Goal: Task Accomplishment & Management: Complete application form

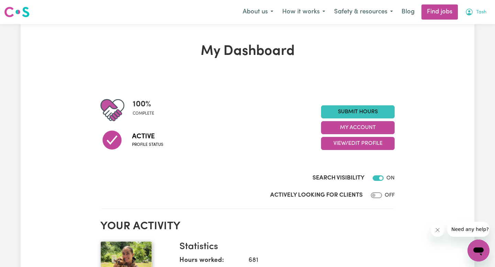
click at [470, 7] on button "Tash" at bounding box center [476, 12] width 30 height 14
click at [457, 24] on link "My Account" at bounding box center [463, 26] width 54 height 13
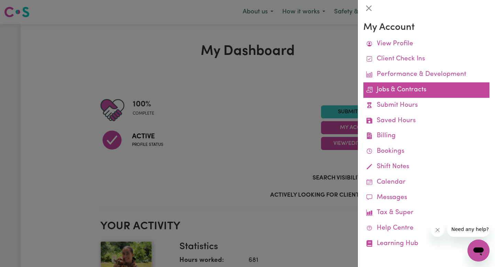
click at [399, 89] on link "Jobs & Contracts" at bounding box center [426, 90] width 126 height 15
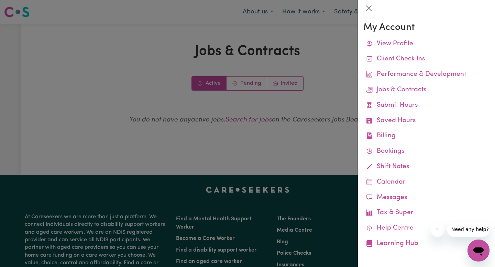
click at [272, 114] on div at bounding box center [247, 133] width 495 height 267
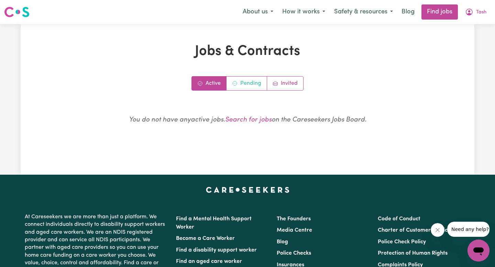
click at [242, 81] on link "Pending" at bounding box center [247, 84] width 41 height 14
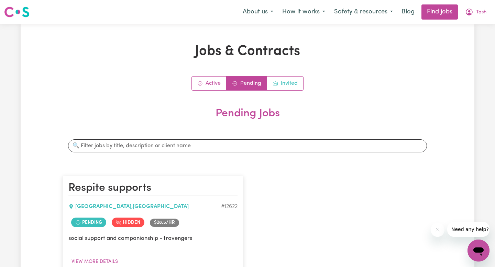
click at [289, 87] on link "Invited" at bounding box center [285, 84] width 36 height 14
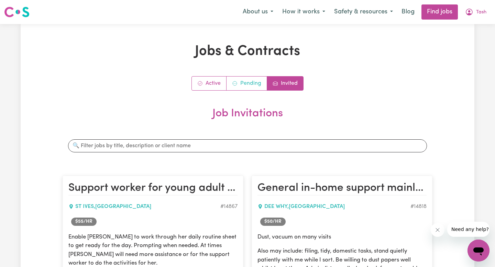
click at [255, 83] on link "Pending" at bounding box center [247, 84] width 41 height 14
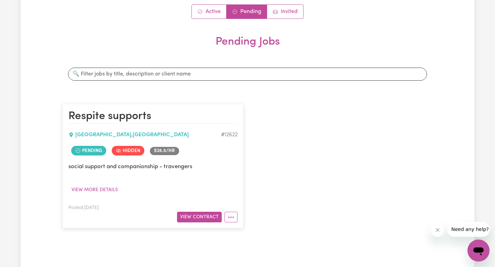
scroll to position [118, 0]
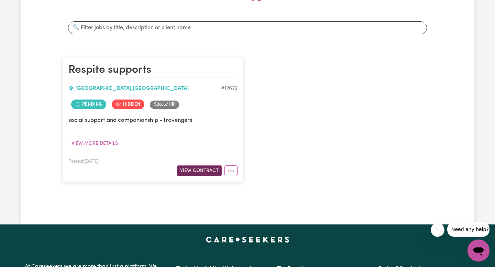
click at [199, 172] on button "View Contract" at bounding box center [199, 171] width 45 height 11
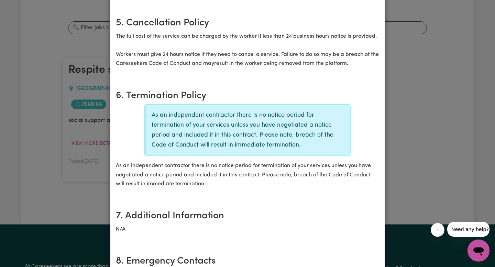
scroll to position [892, 0]
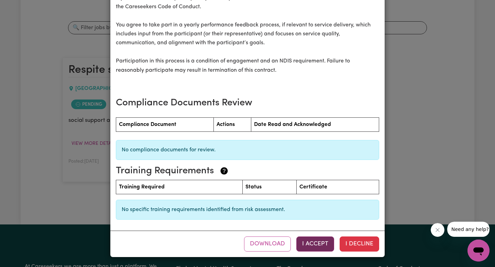
click at [314, 244] on button "I Accept" at bounding box center [315, 244] width 38 height 15
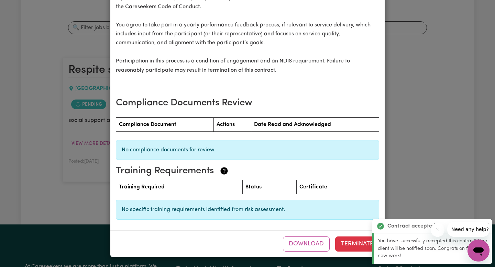
click at [468, 150] on div "Respite supports Contract terms Review the following contractual terms for the …" at bounding box center [247, 133] width 495 height 267
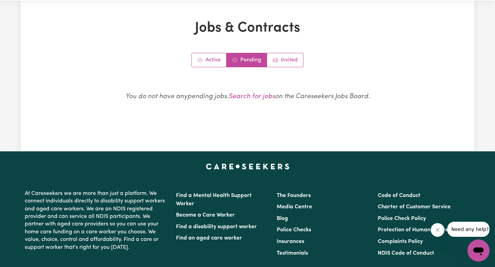
scroll to position [0, 0]
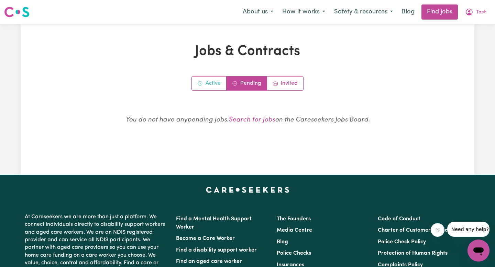
click at [218, 80] on link "Active" at bounding box center [209, 84] width 35 height 14
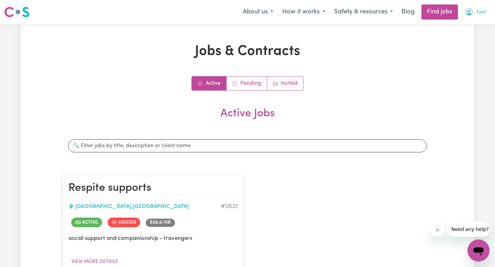
click at [473, 11] on icon "My Account" at bounding box center [469, 12] width 8 height 8
click at [472, 23] on link "My Account" at bounding box center [463, 26] width 54 height 13
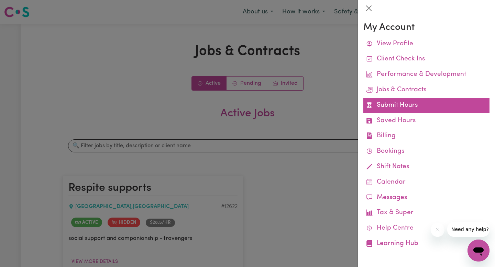
click at [380, 105] on link "Submit Hours" at bounding box center [426, 105] width 126 height 15
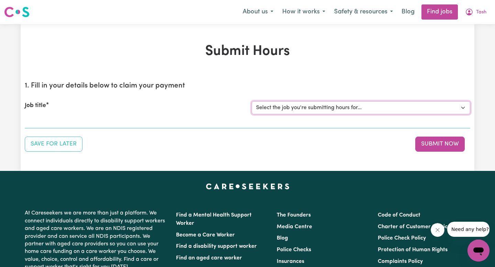
click at [380, 105] on select "Select the job you're submitting hours for... [Travengers] Respite supports" at bounding box center [361, 107] width 219 height 13
select select "12622"
click at [252, 101] on select "Select the job you're submitting hours for... [Travengers] Respite supports" at bounding box center [361, 107] width 219 height 13
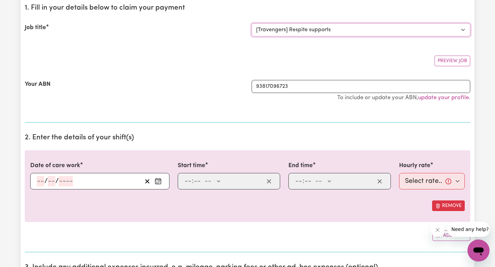
scroll to position [78, 0]
click at [42, 180] on input "number" at bounding box center [41, 181] width 8 height 10
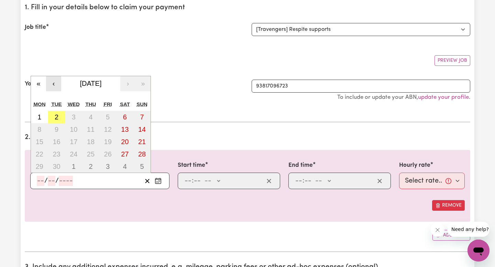
click at [55, 83] on button "‹" at bounding box center [53, 83] width 15 height 15
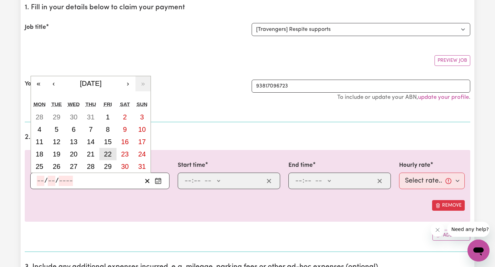
click at [108, 151] on abbr "22" at bounding box center [108, 155] width 8 height 8
type input "[DATE]"
type input "22"
type input "8"
type input "2025"
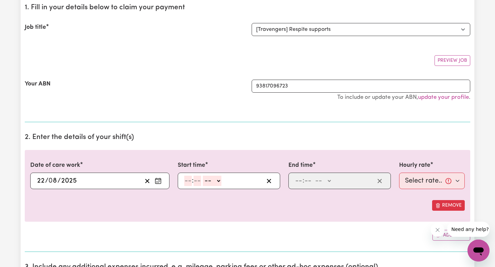
click at [187, 179] on input "number" at bounding box center [188, 181] width 8 height 10
type input "9"
type input "0"
click at [217, 182] on select "-- AM PM" at bounding box center [211, 181] width 19 height 10
select select "am"
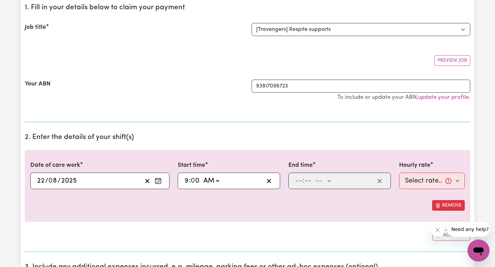
click at [202, 176] on select "-- AM PM" at bounding box center [211, 181] width 19 height 10
type input "09:00"
click at [296, 182] on input "number" at bounding box center [299, 181] width 8 height 10
type input "7"
type input "0"
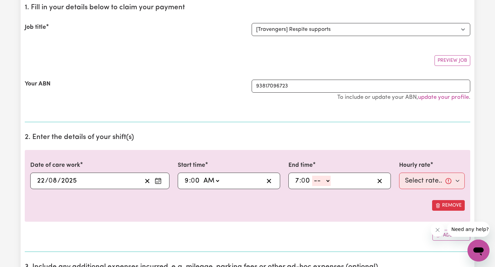
click at [319, 183] on select "-- AM PM" at bounding box center [321, 181] width 19 height 10
select select "pm"
click at [312, 176] on select "-- AM PM" at bounding box center [321, 181] width 19 height 10
type input "19:00"
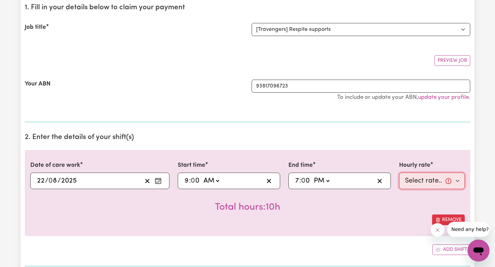
click at [447, 188] on select "Select rate... $385.00 (Weekday) $450.00 ([DATE]) $500.00 ([DATE]) $550.00 (Pub…" at bounding box center [432, 181] width 66 height 17
select select "385-Weekday"
click at [399, 173] on select "Select rate... $385.00 (Weekday) $450.00 ([DATE]) $500.00 ([DATE]) $550.00 (Pub…" at bounding box center [432, 181] width 66 height 17
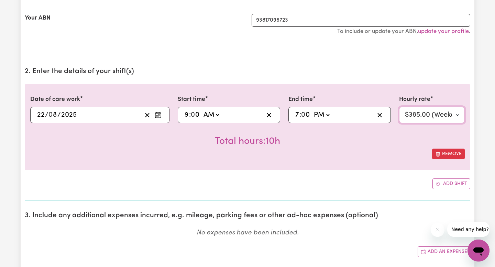
click at [451, 115] on select "Select rate... $385.00 (Weekday) $450.00 ([DATE]) $500.00 ([DATE]) $550.00 (Pub…" at bounding box center [432, 115] width 66 height 17
click at [399, 107] on select "Select rate... $385.00 (Weekday) $450.00 ([DATE]) $500.00 ([DATE]) $550.00 (Pub…" at bounding box center [432, 115] width 66 height 17
click at [448, 184] on button "Add shift" at bounding box center [451, 184] width 38 height 11
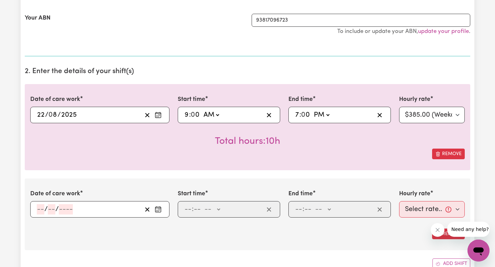
click at [40, 209] on input "number" at bounding box center [41, 210] width 8 height 10
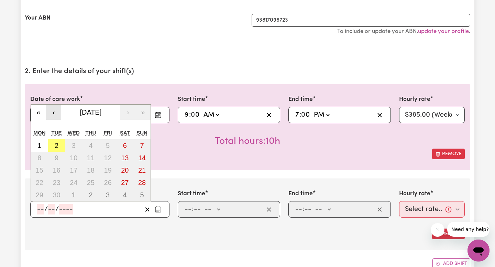
click at [54, 111] on button "‹" at bounding box center [53, 112] width 15 height 15
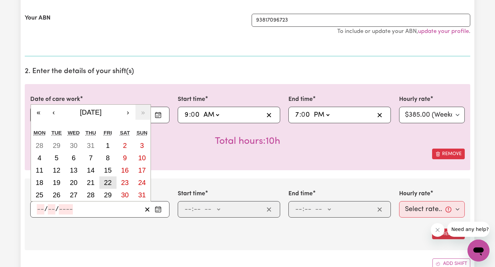
click at [108, 181] on abbr "22" at bounding box center [108, 183] width 8 height 8
type input "[DATE]"
type input "22"
type input "8"
type input "2025"
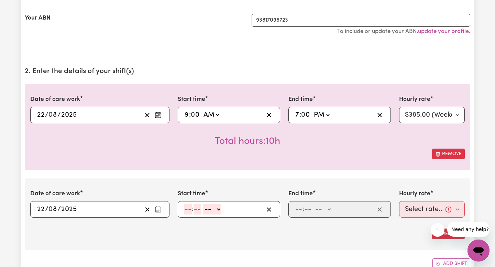
click at [189, 210] on input "number" at bounding box center [188, 210] width 8 height 10
type input "7"
type input "0"
click at [210, 211] on select "-- AM PM" at bounding box center [210, 210] width 19 height 10
select select "pm"
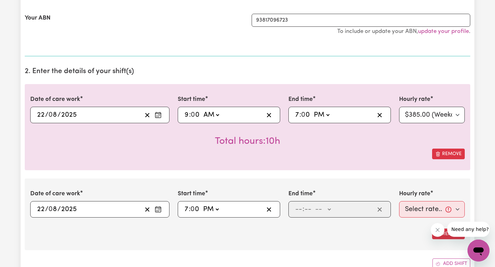
click at [202, 205] on select "-- AM PM" at bounding box center [210, 210] width 19 height 10
type input "19:00"
click at [298, 209] on input "number" at bounding box center [299, 210] width 8 height 10
type input "8"
type input "0"
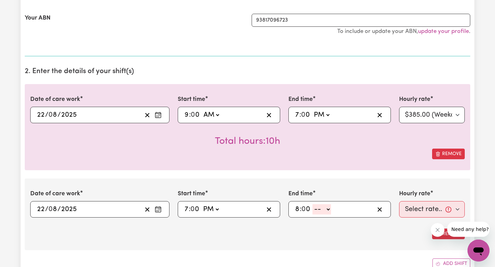
click at [325, 210] on select "-- AM PM" at bounding box center [321, 210] width 19 height 10
select select "pm"
click at [313, 205] on select "-- AM PM" at bounding box center [321, 210] width 19 height 10
type input "20:00"
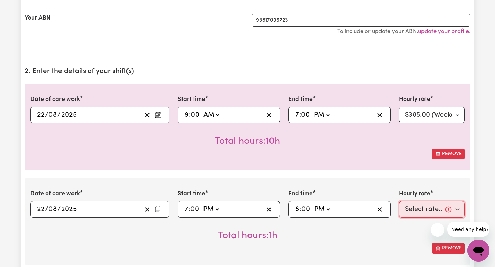
click at [440, 209] on select "Select rate... $385.00 (Weekday) $450.00 ([DATE]) $500.00 ([DATE]) $550.00 (Pub…" at bounding box center [432, 209] width 66 height 17
select select "80-Overnight"
click at [399, 201] on select "Select rate... $385.00 (Weekday) $450.00 ([DATE]) $500.00 ([DATE]) $550.00 (Pub…" at bounding box center [432, 209] width 66 height 17
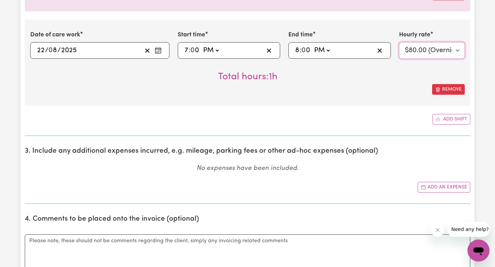
scroll to position [305, 0]
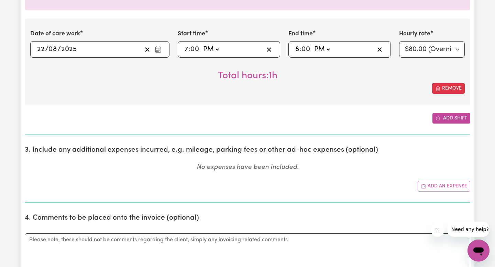
click at [449, 120] on button "Add shift" at bounding box center [451, 118] width 38 height 11
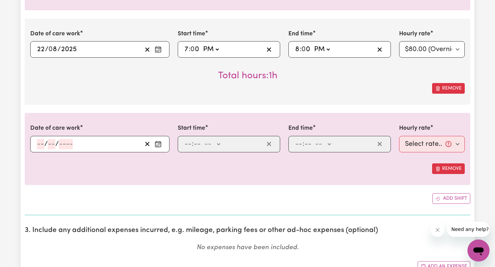
click at [43, 144] on input "number" at bounding box center [41, 144] width 8 height 10
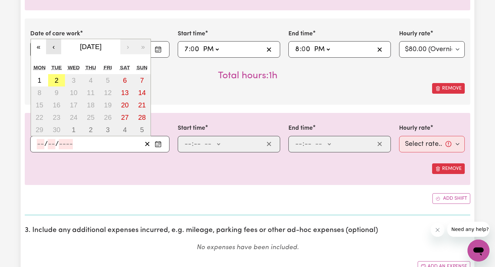
click at [55, 48] on button "‹" at bounding box center [53, 46] width 15 height 15
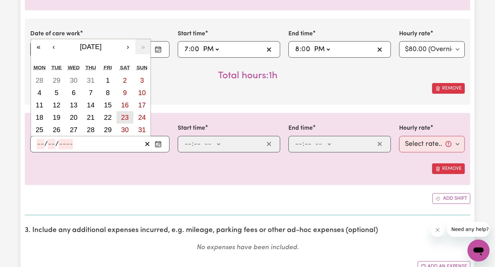
click at [124, 116] on abbr "23" at bounding box center [125, 118] width 8 height 8
type input "[DATE]"
type input "23"
type input "8"
type input "2025"
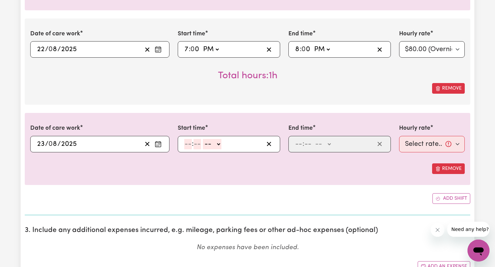
click at [187, 145] on input "number" at bounding box center [188, 144] width 8 height 10
type input "9"
type input "0"
click at [211, 145] on select "-- AM PM" at bounding box center [211, 144] width 19 height 10
select select "am"
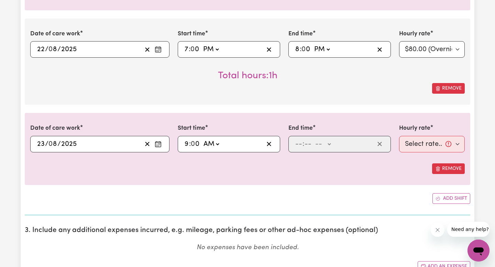
click at [202, 139] on select "-- AM PM" at bounding box center [211, 144] width 19 height 10
type input "09:00"
click at [299, 145] on input "number" at bounding box center [299, 144] width 8 height 10
type input "7"
type input "0"
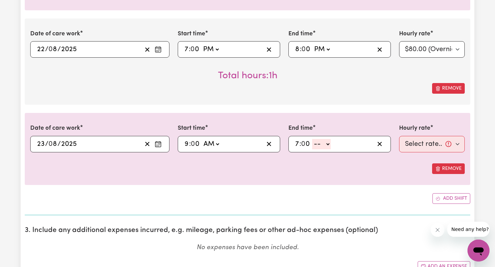
click at [322, 146] on select "-- AM PM" at bounding box center [321, 144] width 19 height 10
select select "pm"
click at [312, 139] on select "-- AM PM" at bounding box center [321, 144] width 19 height 10
type input "19:00"
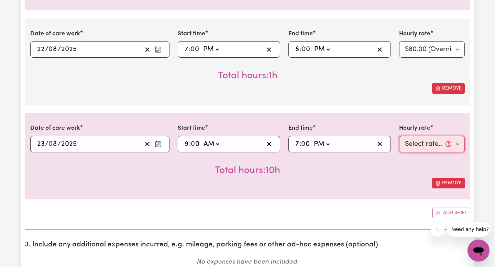
click at [443, 147] on select "Select rate... $385.00 (Weekday) $450.00 ([DATE]) $500.00 ([DATE]) $550.00 (Pub…" at bounding box center [432, 144] width 66 height 17
select select "450-[DATE]"
click at [399, 136] on select "Select rate... $385.00 (Weekday) $450.00 ([DATE]) $500.00 ([DATE]) $550.00 (Pub…" at bounding box center [432, 144] width 66 height 17
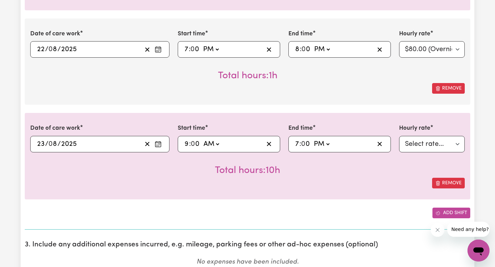
click at [451, 213] on button "Add shift" at bounding box center [451, 213] width 38 height 11
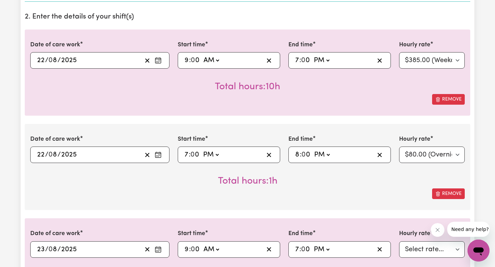
scroll to position [188, 0]
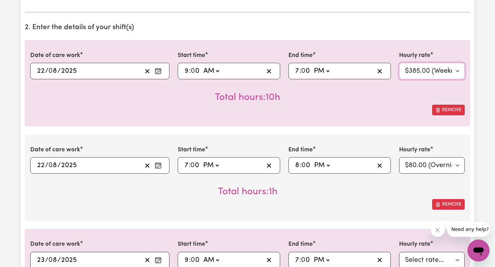
click at [444, 75] on select "Select rate... $385.00 (Weekday) $450.00 ([DATE]) $500.00 ([DATE]) $550.00 (Pub…" at bounding box center [432, 71] width 66 height 17
click at [399, 63] on select "Select rate... $385.00 (Weekday) $450.00 ([DATE]) $500.00 ([DATE]) $550.00 (Pub…" at bounding box center [432, 71] width 66 height 17
click at [439, 70] on select "Select rate... $385.00 (Weekday) $450.00 ([DATE]) $500.00 ([DATE]) $550.00 (Pub…" at bounding box center [432, 71] width 66 height 17
click at [339, 67] on div "19:00 7 : 0 0 AM PM" at bounding box center [334, 71] width 80 height 10
click at [291, 69] on div "19:00 7 : 0 0 AM PM" at bounding box center [339, 71] width 102 height 17
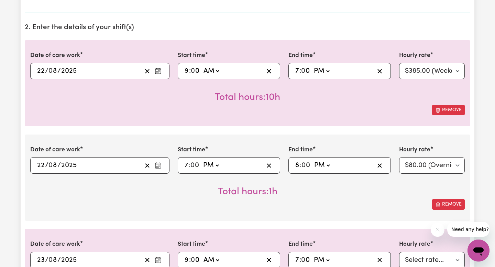
click at [296, 70] on input "7" at bounding box center [297, 71] width 4 height 10
click at [298, 70] on input "7" at bounding box center [297, 71] width 4 height 10
type input "13:00"
type input "1"
type input "22:00"
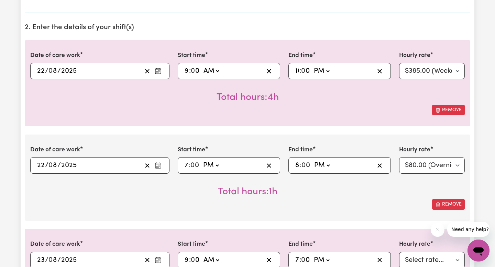
type input "10"
click at [322, 72] on select "AM PM" at bounding box center [324, 71] width 19 height 10
select select "am"
click at [315, 66] on select "AM PM" at bounding box center [324, 71] width 19 height 10
type input "10:00"
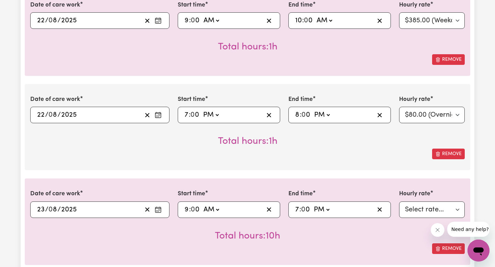
scroll to position [248, 0]
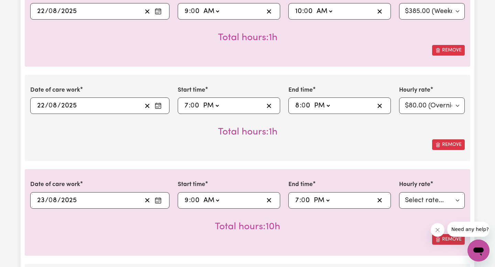
click at [300, 200] on span ":" at bounding box center [300, 201] width 2 height 8
click at [298, 200] on input "7" at bounding box center [297, 201] width 4 height 10
type input "13:00"
type input "1"
type input "22:00"
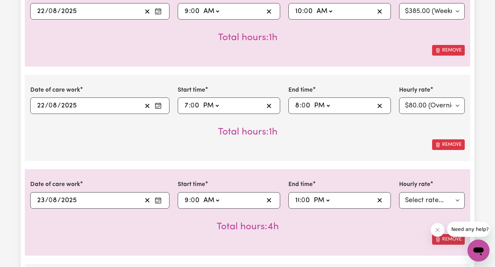
type input "10"
click at [322, 204] on select "AM PM" at bounding box center [324, 201] width 19 height 10
select select "am"
click at [315, 196] on select "AM PM" at bounding box center [324, 201] width 19 height 10
type input "10:00"
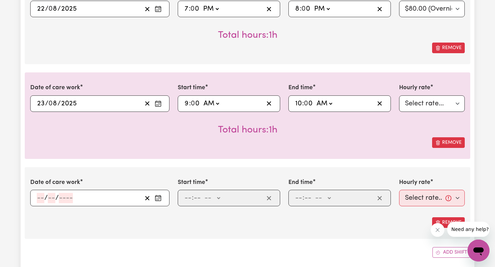
scroll to position [345, 0]
click at [40, 197] on input "number" at bounding box center [41, 198] width 8 height 10
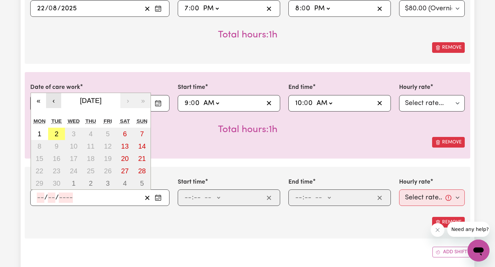
click at [57, 100] on button "‹" at bounding box center [53, 100] width 15 height 15
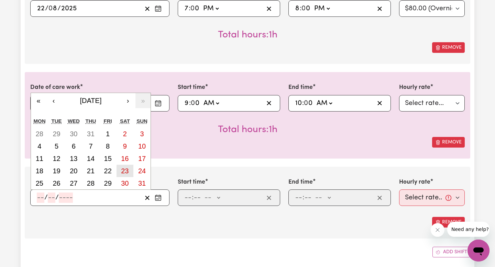
click at [124, 170] on abbr "23" at bounding box center [125, 171] width 8 height 8
type input "[DATE]"
type input "23"
type input "8"
type input "2025"
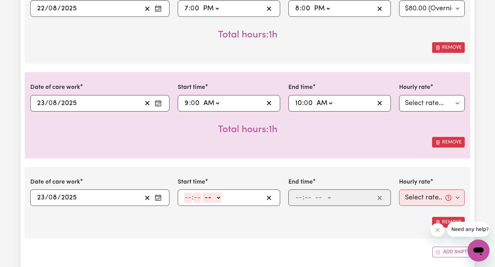
click at [186, 198] on input "number" at bounding box center [188, 198] width 8 height 10
type input "7"
type input "0"
click at [218, 199] on select "-- AM PM" at bounding box center [210, 198] width 19 height 10
select select "pm"
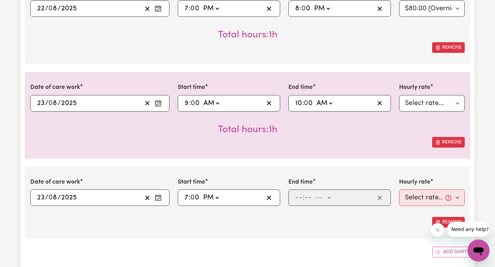
click at [202, 193] on select "-- AM PM" at bounding box center [210, 198] width 19 height 10
type input "19:00"
click at [298, 199] on input "number" at bounding box center [299, 198] width 8 height 10
type input "8"
type input "0"
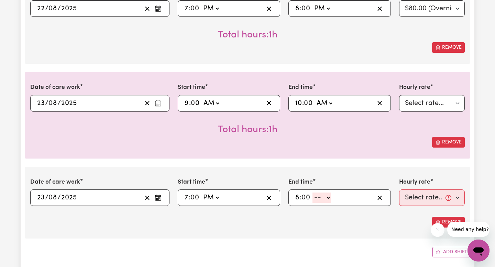
click at [322, 196] on select "-- AM PM" at bounding box center [321, 198] width 19 height 10
select select "pm"
click at [313, 193] on select "-- AM PM" at bounding box center [321, 198] width 19 height 10
type input "20:00"
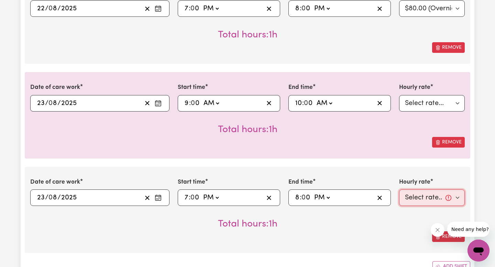
click at [419, 200] on select "Select rate... $385.00 (Weekday) $450.00 ([DATE]) $500.00 ([DATE]) $550.00 (Pub…" at bounding box center [432, 198] width 66 height 17
select select "80-Overnight"
click at [399, 190] on select "Select rate... $385.00 (Weekday) $450.00 ([DATE]) $500.00 ([DATE]) $550.00 (Pub…" at bounding box center [432, 198] width 66 height 17
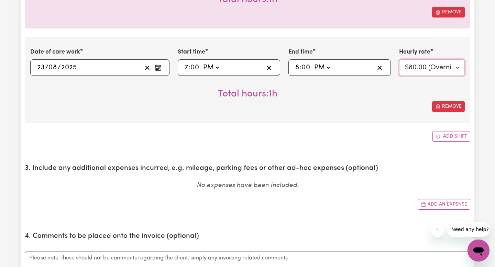
scroll to position [476, 0]
click at [453, 139] on button "Add shift" at bounding box center [451, 136] width 38 height 11
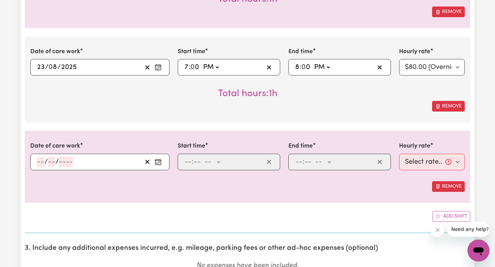
click at [41, 162] on input "number" at bounding box center [41, 162] width 8 height 10
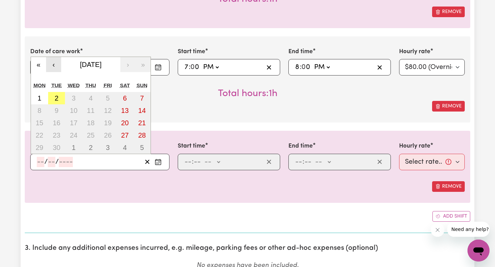
click at [59, 64] on button "‹" at bounding box center [53, 64] width 15 height 15
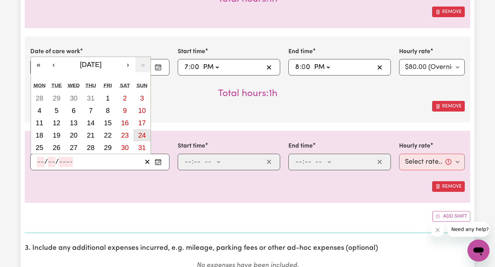
click at [138, 134] on abbr "24" at bounding box center [142, 136] width 8 height 8
type input "[DATE]"
type input "24"
type input "8"
type input "2025"
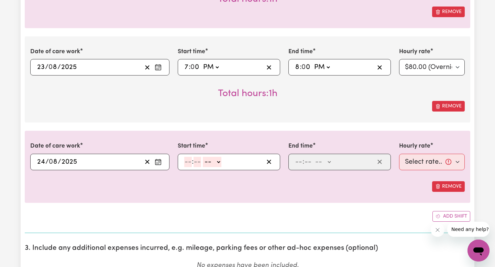
click at [189, 165] on input "number" at bounding box center [188, 162] width 8 height 10
type input "9"
type input "0"
click at [217, 156] on div "9 : 0 0 -- AM PM" at bounding box center [229, 162] width 102 height 17
click at [217, 162] on select "-- AM PM" at bounding box center [211, 162] width 19 height 10
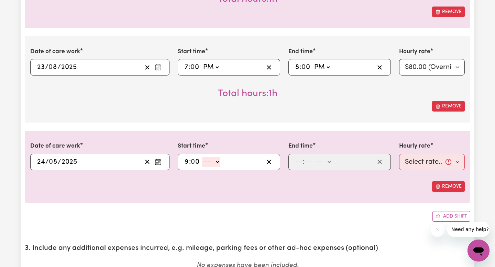
select select "am"
click at [202, 157] on select "-- AM PM" at bounding box center [211, 162] width 19 height 10
type input "09:00"
click at [299, 161] on input "number" at bounding box center [299, 162] width 8 height 10
type input "10"
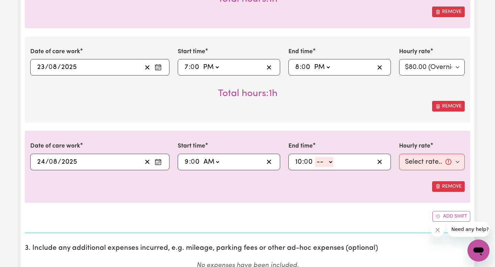
type input "0"
click at [317, 162] on select "-- AM PM" at bounding box center [324, 162] width 19 height 10
select select "am"
click at [315, 157] on select "-- AM PM" at bounding box center [324, 162] width 19 height 10
type input "10:00"
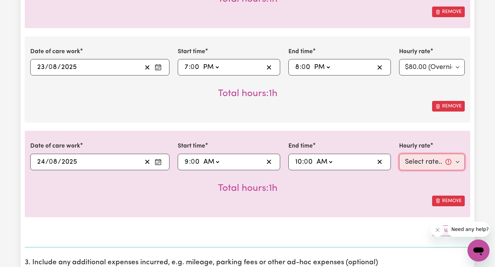
click at [427, 164] on select "Select rate... $385.00 (Weekday) $450.00 ([DATE]) $500.00 ([DATE]) $550.00 (Pub…" at bounding box center [432, 162] width 66 height 17
select select "500-[DATE]"
click at [399, 154] on select "Select rate... $385.00 (Weekday) $450.00 ([DATE]) $500.00 ([DATE]) $550.00 (Pub…" at bounding box center [432, 162] width 66 height 17
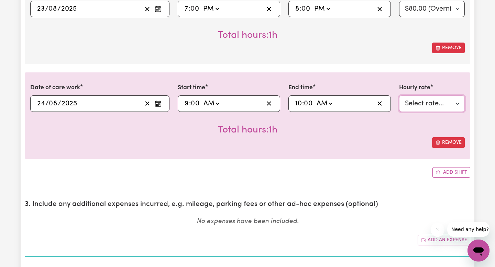
scroll to position [545, 0]
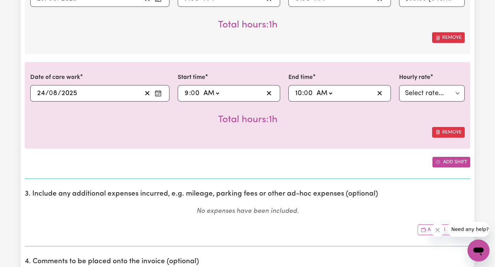
click at [443, 160] on button "Add shift" at bounding box center [451, 162] width 38 height 11
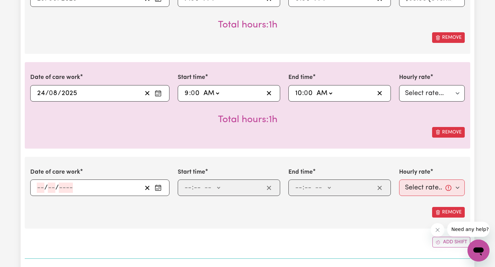
click at [36, 190] on div "/ /" at bounding box center [89, 188] width 106 height 10
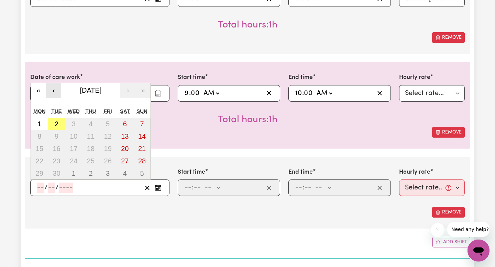
click at [52, 88] on button "‹" at bounding box center [53, 90] width 15 height 15
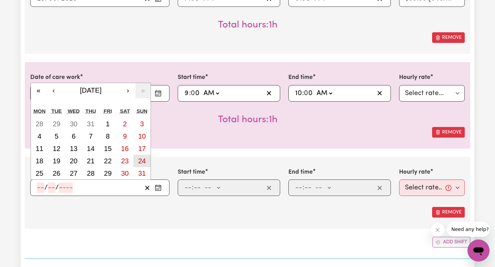
click at [142, 158] on abbr "24" at bounding box center [142, 161] width 8 height 8
type input "[DATE]"
type input "24"
type input "8"
type input "2025"
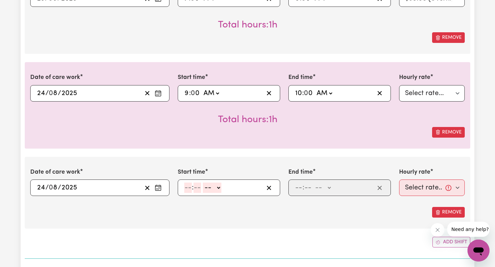
click at [187, 189] on input "number" at bounding box center [188, 188] width 8 height 10
type input "7"
type input "0"
click at [209, 186] on select "-- AM PM" at bounding box center [210, 188] width 19 height 10
select select "pm"
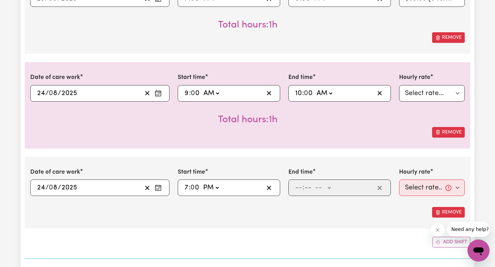
click at [202, 183] on select "-- AM PM" at bounding box center [210, 188] width 19 height 10
type input "19:00"
click at [299, 187] on input "number" at bounding box center [299, 188] width 8 height 10
type input "8"
type input "0"
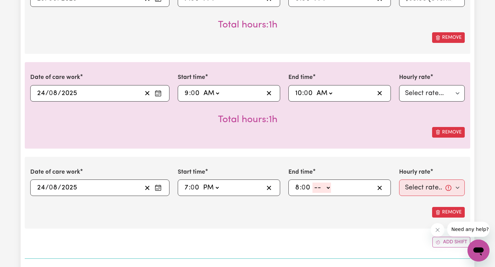
click at [319, 188] on select "-- AM PM" at bounding box center [321, 188] width 19 height 10
select select "pm"
click at [313, 183] on select "-- AM PM" at bounding box center [321, 188] width 19 height 10
type input "20:00"
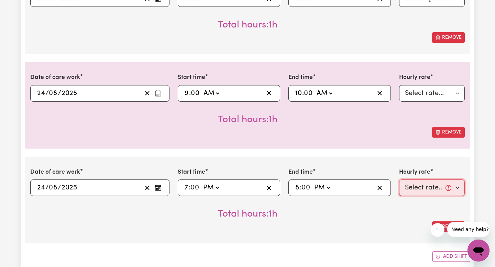
click at [424, 191] on select "Select rate... $385.00 (Weekday) $450.00 ([DATE]) $500.00 ([DATE]) $550.00 (Pub…" at bounding box center [432, 188] width 66 height 17
select select "80-Overnight"
click at [399, 180] on select "Select rate... $385.00 (Weekday) $450.00 ([DATE]) $500.00 ([DATE]) $550.00 (Pub…" at bounding box center [432, 188] width 66 height 17
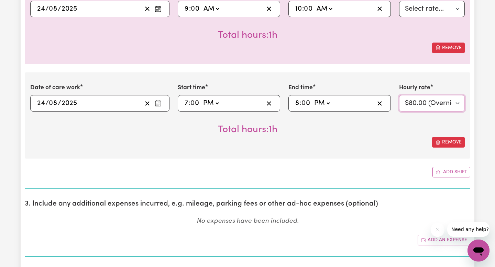
scroll to position [644, 0]
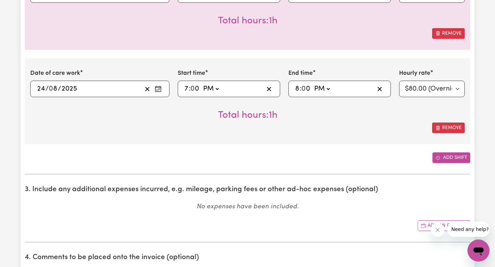
click at [454, 157] on button "Add shift" at bounding box center [451, 158] width 38 height 11
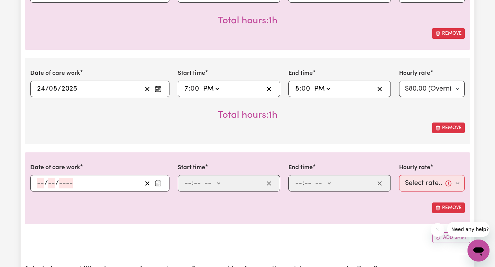
click at [39, 182] on input "number" at bounding box center [41, 183] width 8 height 10
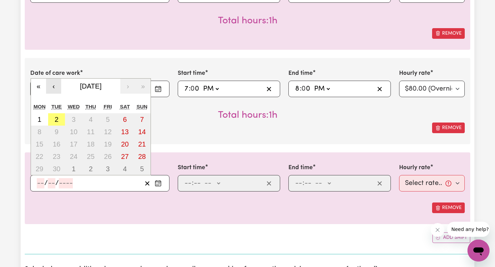
click at [56, 84] on button "‹" at bounding box center [53, 86] width 15 height 15
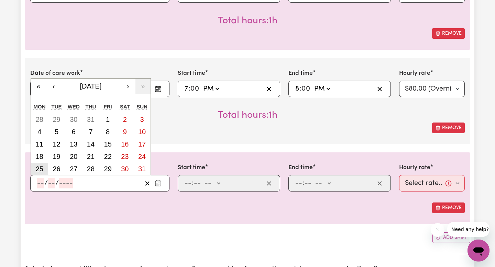
click at [36, 169] on abbr "25" at bounding box center [40, 169] width 8 height 8
type input "[DATE]"
type input "25"
type input "8"
type input "2025"
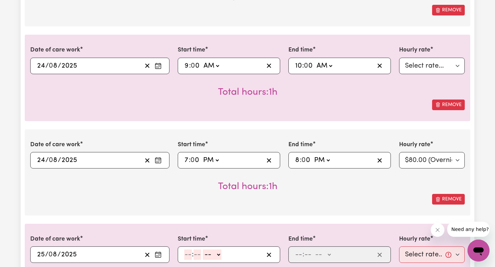
scroll to position [695, 0]
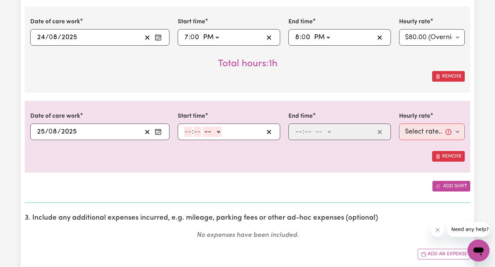
click at [450, 189] on button "Add shift" at bounding box center [451, 186] width 38 height 11
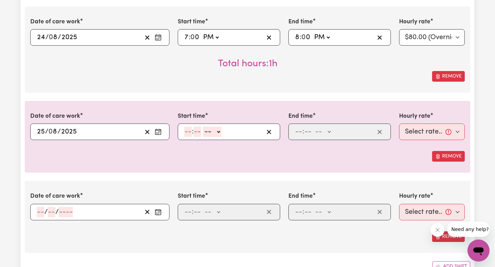
click at [37, 208] on input "number" at bounding box center [41, 212] width 8 height 10
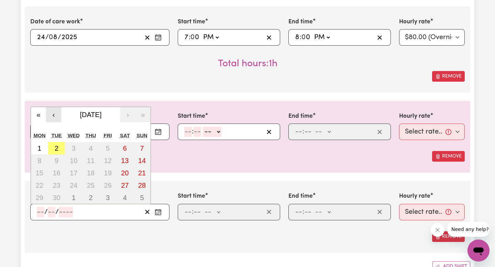
click at [52, 115] on button "‹" at bounding box center [53, 114] width 15 height 15
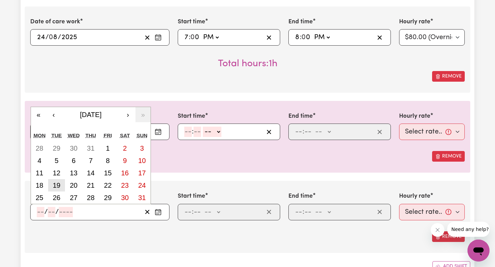
click at [58, 191] on button "19" at bounding box center [56, 185] width 17 height 12
type input "[DATE]"
type input "19"
type input "8"
type input "2025"
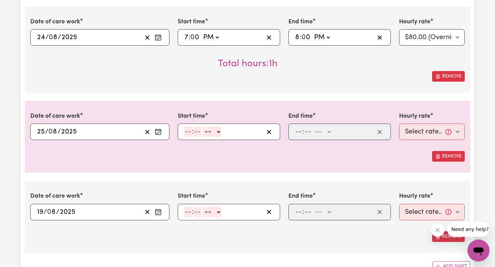
click at [36, 208] on div "[DATE] 19 / 0 8 / 2025" at bounding box center [89, 212] width 106 height 10
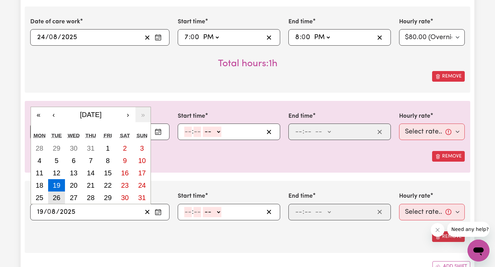
click at [58, 197] on abbr "26" at bounding box center [57, 198] width 8 height 8
type input "[DATE]"
type input "26"
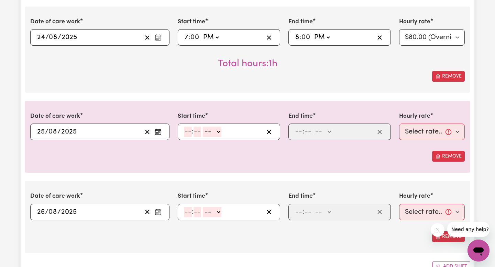
click at [186, 213] on input "number" at bounding box center [188, 212] width 8 height 10
type input "9"
type input "0"
click at [211, 211] on select "-- AM PM" at bounding box center [211, 212] width 19 height 10
select select "am"
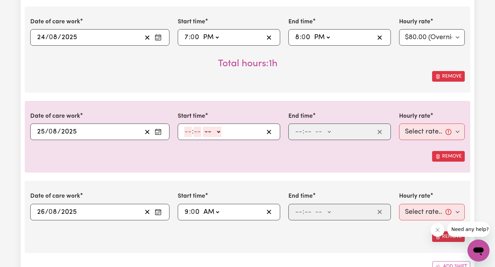
click at [202, 207] on select "-- AM PM" at bounding box center [211, 212] width 19 height 10
type input "09:00"
click at [188, 131] on input "number" at bounding box center [188, 132] width 8 height 10
type input "9"
type input "0"
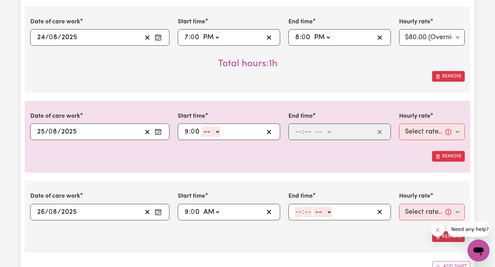
click at [204, 132] on select "-- AM PM" at bounding box center [211, 132] width 19 height 10
select select "am"
click at [202, 127] on select "-- AM PM" at bounding box center [211, 132] width 19 height 10
type input "09:00"
click at [299, 132] on input "number" at bounding box center [299, 132] width 8 height 10
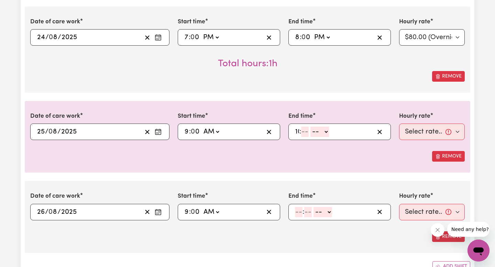
type input "10"
click at [313, 132] on input "0" at bounding box center [309, 132] width 9 height 10
type input "0"
click at [317, 132] on select "-- AM PM" at bounding box center [324, 132] width 19 height 10
select select "am"
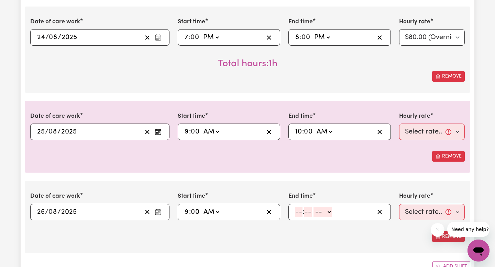
click at [315, 127] on select "-- AM PM" at bounding box center [324, 132] width 19 height 10
type input "10:00"
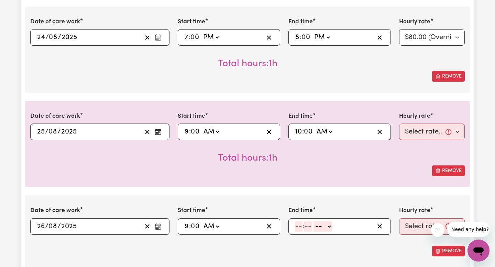
click at [299, 228] on input "number" at bounding box center [299, 227] width 8 height 10
type input "10"
click at [308, 227] on input "number" at bounding box center [308, 227] width 8 height 10
type input "0"
click at [316, 228] on select "-- AM PM" at bounding box center [324, 227] width 19 height 10
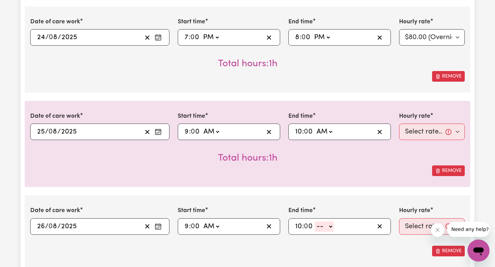
select select "am"
click at [315, 222] on select "-- AM PM" at bounding box center [324, 227] width 19 height 10
type input "10:00"
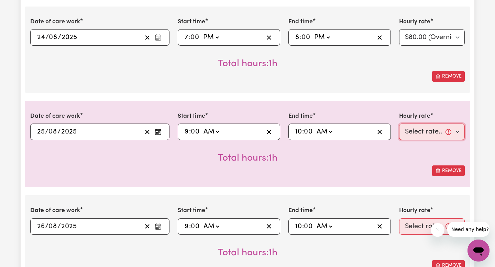
click at [439, 134] on select "Select rate... $385.00 (Weekday) $450.00 ([DATE]) $500.00 ([DATE]) $550.00 (Pub…" at bounding box center [432, 132] width 66 height 17
select select "385-Weekday"
click at [399, 124] on select "Select rate... $385.00 (Weekday) $450.00 ([DATE]) $500.00 ([DATE]) $550.00 (Pub…" at bounding box center [432, 132] width 66 height 17
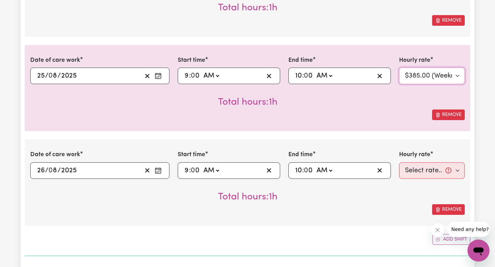
scroll to position [762, 0]
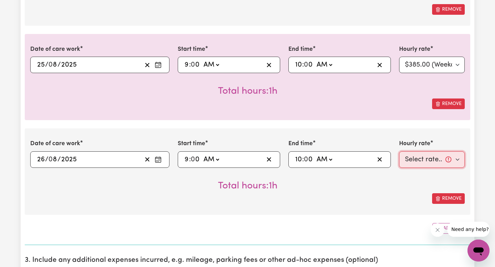
click at [428, 163] on select "Select rate... $385.00 (Weekday) $450.00 ([DATE]) $500.00 ([DATE]) $550.00 (Pub…" at bounding box center [432, 160] width 66 height 17
select select "385-Weekday"
click at [399, 152] on select "Select rate... $385.00 (Weekday) $450.00 ([DATE]) $500.00 ([DATE]) $550.00 (Pub…" at bounding box center [432, 160] width 66 height 17
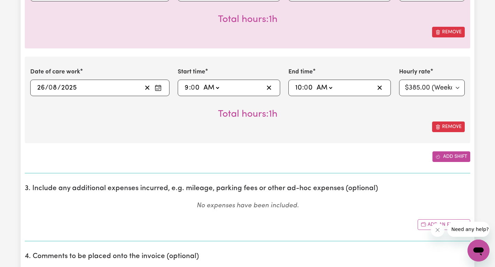
click at [441, 157] on button "Add shift" at bounding box center [451, 157] width 38 height 11
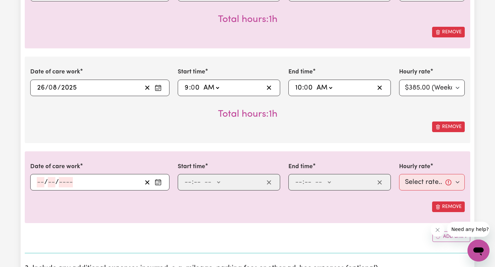
click at [39, 183] on input "number" at bounding box center [41, 182] width 8 height 10
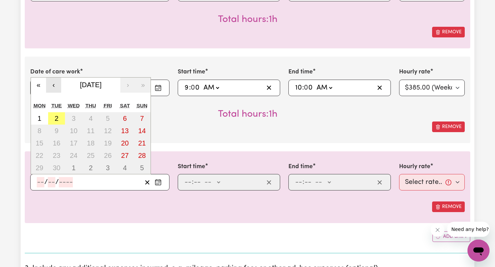
click at [56, 87] on button "‹" at bounding box center [53, 85] width 15 height 15
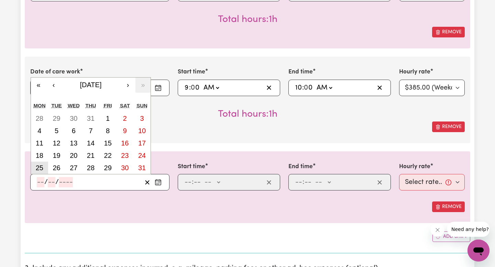
click at [42, 167] on abbr "25" at bounding box center [40, 168] width 8 height 8
type input "[DATE]"
type input "25"
type input "8"
type input "2025"
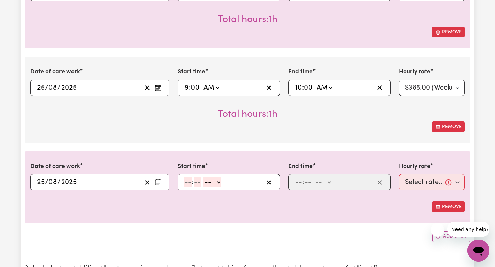
click at [189, 182] on input "number" at bounding box center [188, 182] width 8 height 10
type input "7"
type input "0"
click at [216, 182] on select "-- AM PM" at bounding box center [210, 182] width 19 height 10
select select "pm"
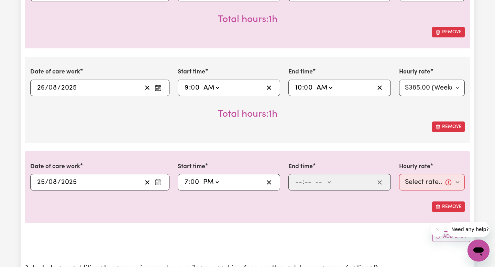
click at [202, 177] on select "-- AM PM" at bounding box center [210, 182] width 19 height 10
type input "19:00"
click at [298, 184] on input "number" at bounding box center [299, 182] width 8 height 10
type input "8"
type input "0"
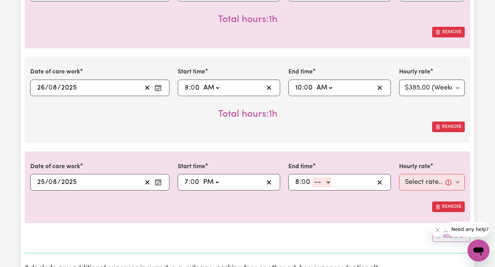
click at [322, 181] on select "-- AM PM" at bounding box center [321, 182] width 19 height 10
select select "pm"
click at [313, 177] on select "-- AM PM" at bounding box center [321, 182] width 19 height 10
type input "20:00"
click at [457, 181] on select "Select rate... $385.00 (Weekday) $450.00 ([DATE]) $500.00 ([DATE]) $550.00 (Pub…" at bounding box center [432, 182] width 66 height 17
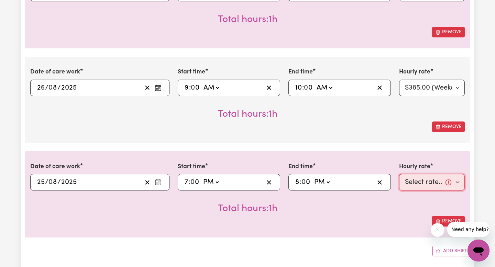
select select "80-Overnight"
click at [399, 174] on select "Select rate... $385.00 (Weekday) $450.00 ([DATE]) $500.00 ([DATE]) $550.00 (Pub…" at bounding box center [432, 182] width 66 height 17
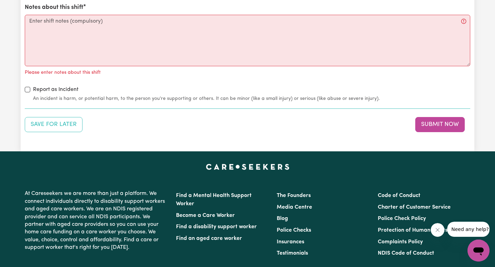
scroll to position [1537, 0]
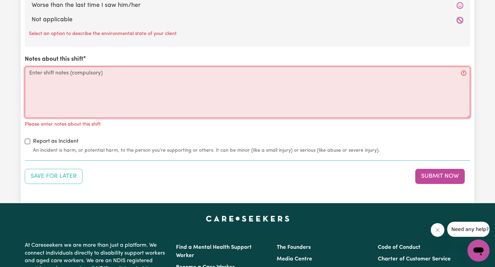
click at [183, 86] on textarea "Notes about this shift" at bounding box center [248, 93] width 446 height 52
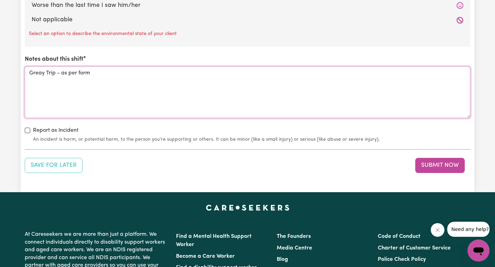
click at [45, 74] on textarea "Greay Trip - as per form" at bounding box center [248, 93] width 446 height 52
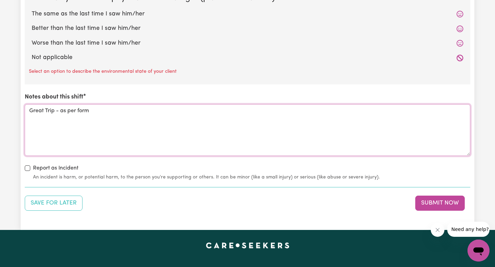
scroll to position [1451, 0]
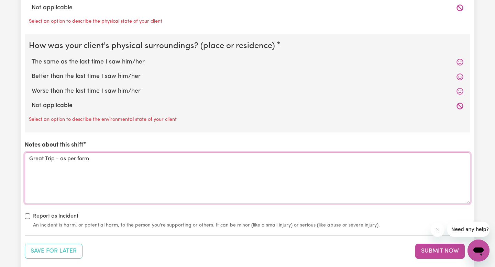
type textarea "Great Trip - as per form"
click at [66, 108] on label "Not applicable" at bounding box center [248, 105] width 432 height 9
click at [32, 101] on input "Not applicable" at bounding box center [31, 101] width 0 height 0
radio input "true"
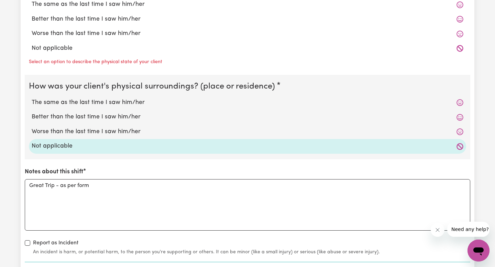
click at [52, 50] on label "Not applicable" at bounding box center [248, 48] width 432 height 9
click at [32, 44] on input "Not applicable" at bounding box center [31, 44] width 0 height 0
radio input "true"
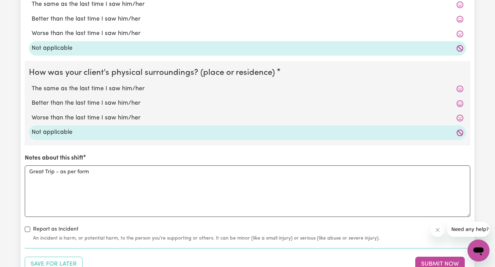
scroll to position [1270, 0]
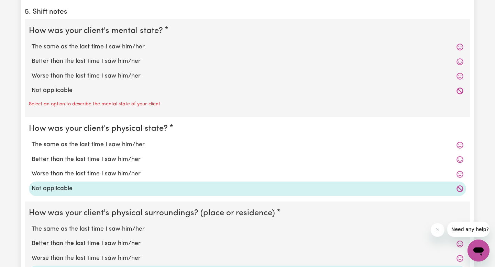
click at [50, 89] on label "Not applicable" at bounding box center [248, 90] width 432 height 9
click at [32, 86] on input "Not applicable" at bounding box center [31, 86] width 0 height 0
radio input "true"
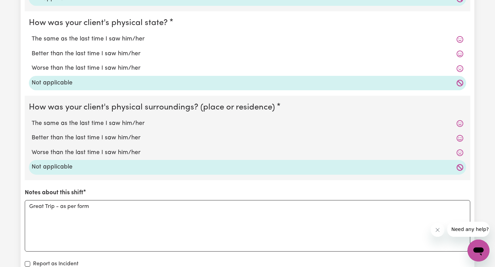
scroll to position [1512, 0]
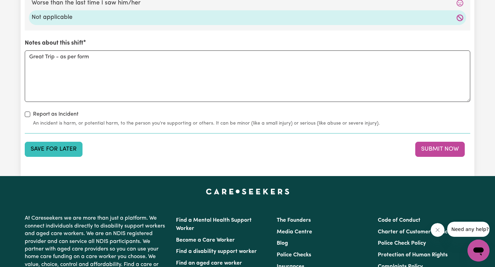
click at [61, 147] on button "Save for Later" at bounding box center [54, 149] width 58 height 15
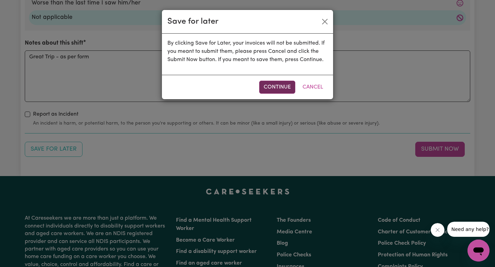
click at [273, 84] on button "Continue" at bounding box center [277, 87] width 36 height 13
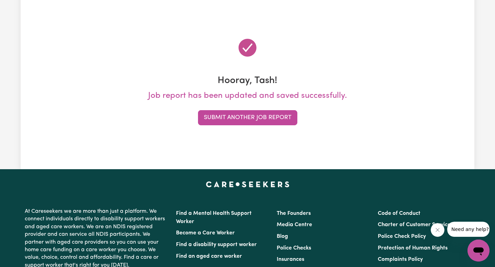
scroll to position [0, 0]
